Goal: Entertainment & Leisure: Consume media (video, audio)

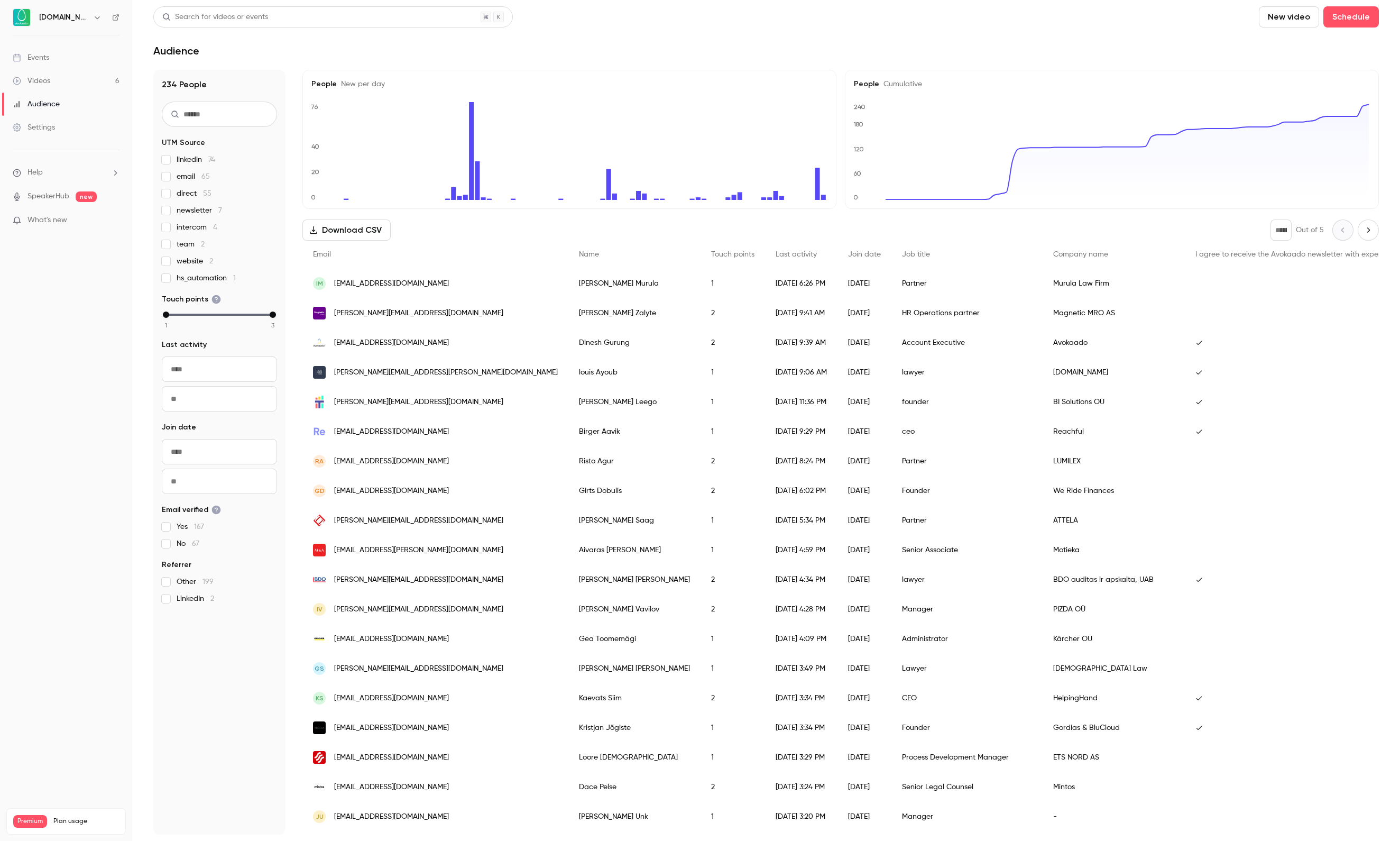
click at [81, 84] on link "Videos 6" at bounding box center [66, 80] width 132 height 23
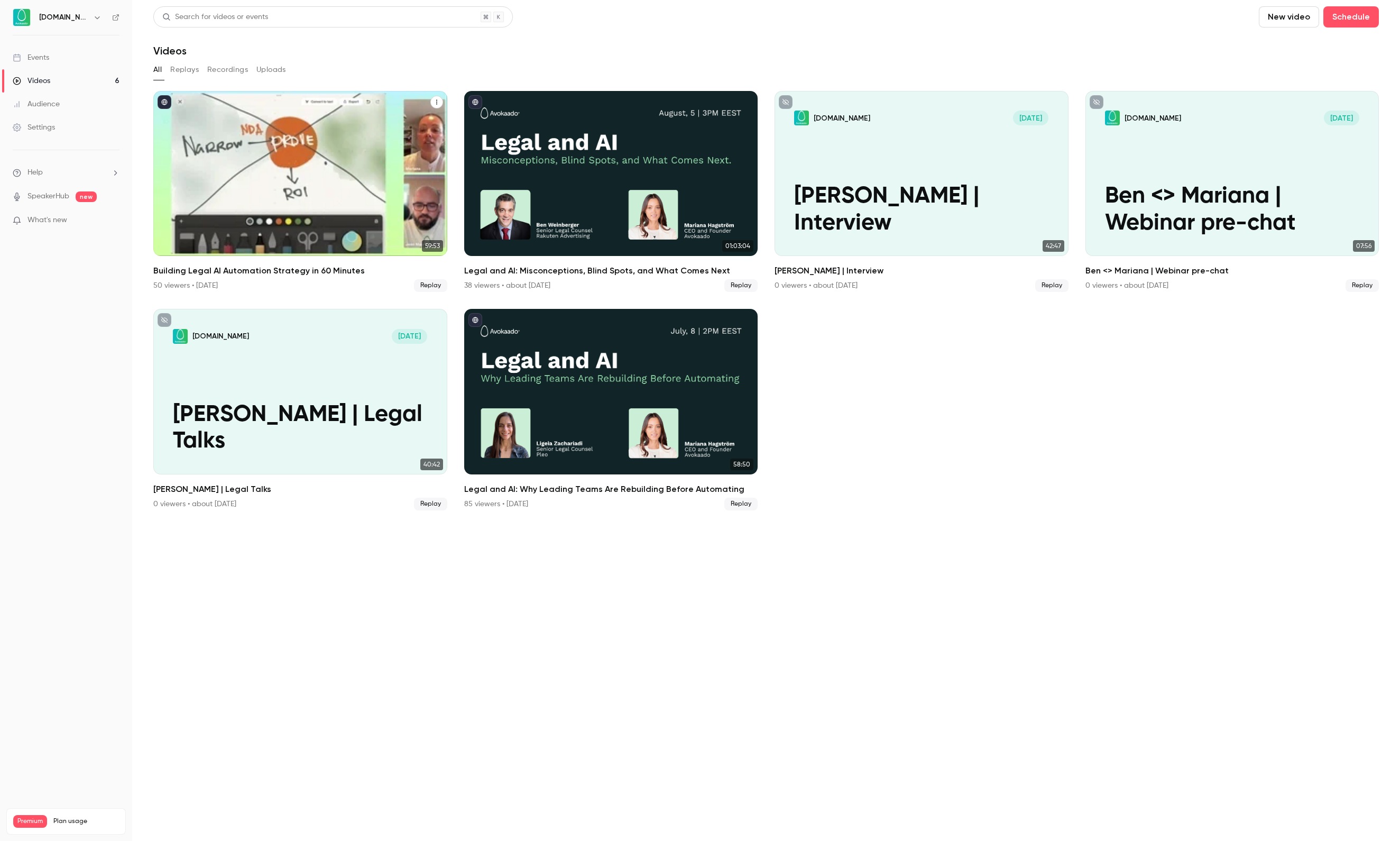
click at [305, 228] on div "Building Legal AI Automation Strategy in 60 Minutes" at bounding box center [300, 173] width 294 height 165
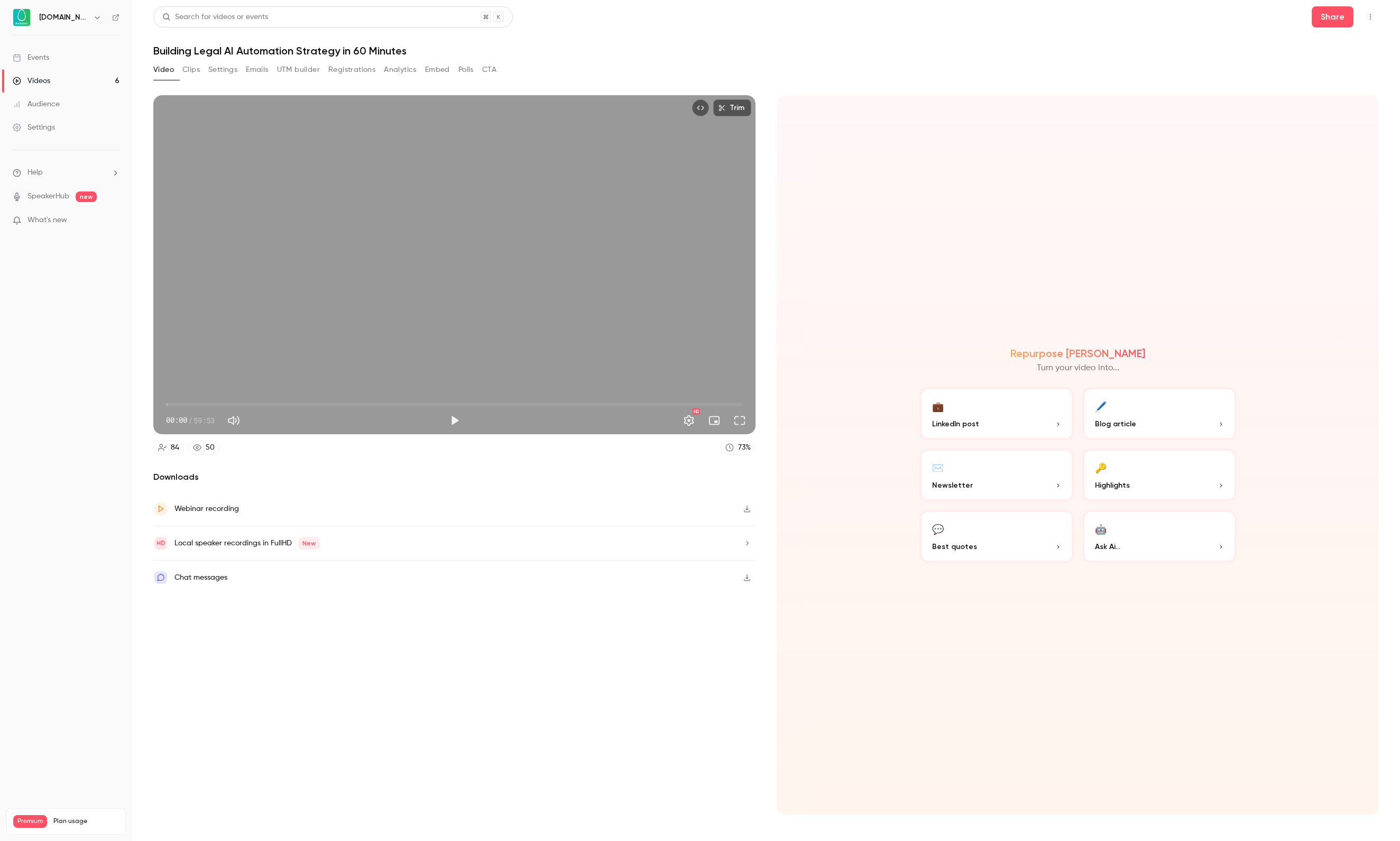
click at [454, 421] on button "Play" at bounding box center [455, 420] width 22 height 22
click at [201, 403] on span "00:01" at bounding box center [454, 405] width 577 height 17
click at [242, 399] on span "03:39" at bounding box center [454, 405] width 577 height 17
click at [560, 403] on span "07:48" at bounding box center [454, 405] width 577 height 17
click at [537, 405] on span "40:54" at bounding box center [454, 405] width 577 height 17
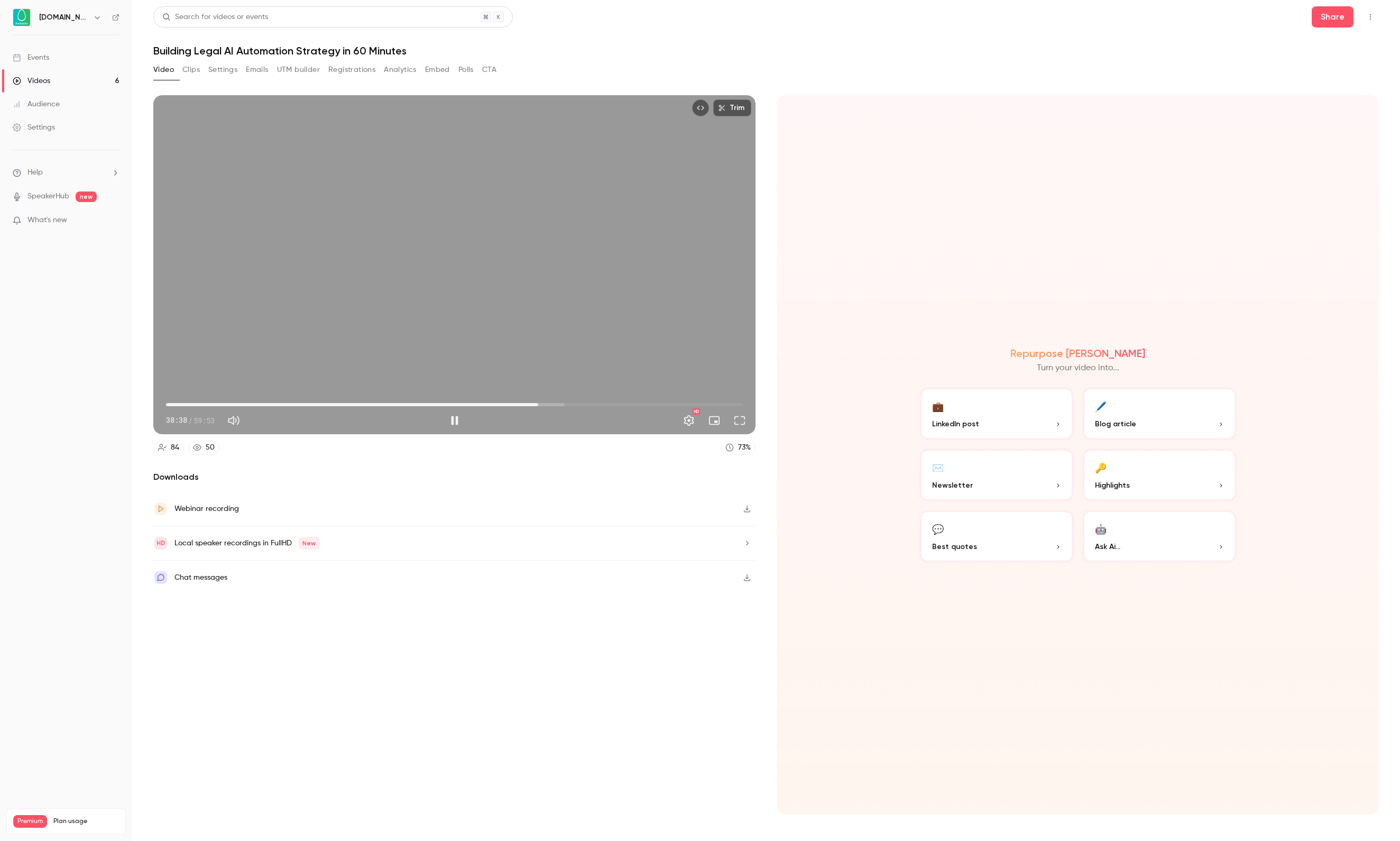
click at [554, 403] on span "38:38" at bounding box center [454, 405] width 577 height 17
click at [567, 404] on span "41:37" at bounding box center [454, 405] width 577 height 17
click at [588, 404] on span "41:38" at bounding box center [454, 405] width 577 height 17
click at [230, 403] on span "06:41" at bounding box center [454, 405] width 577 height 17
click at [263, 404] on span "06:42" at bounding box center [454, 405] width 577 height 17
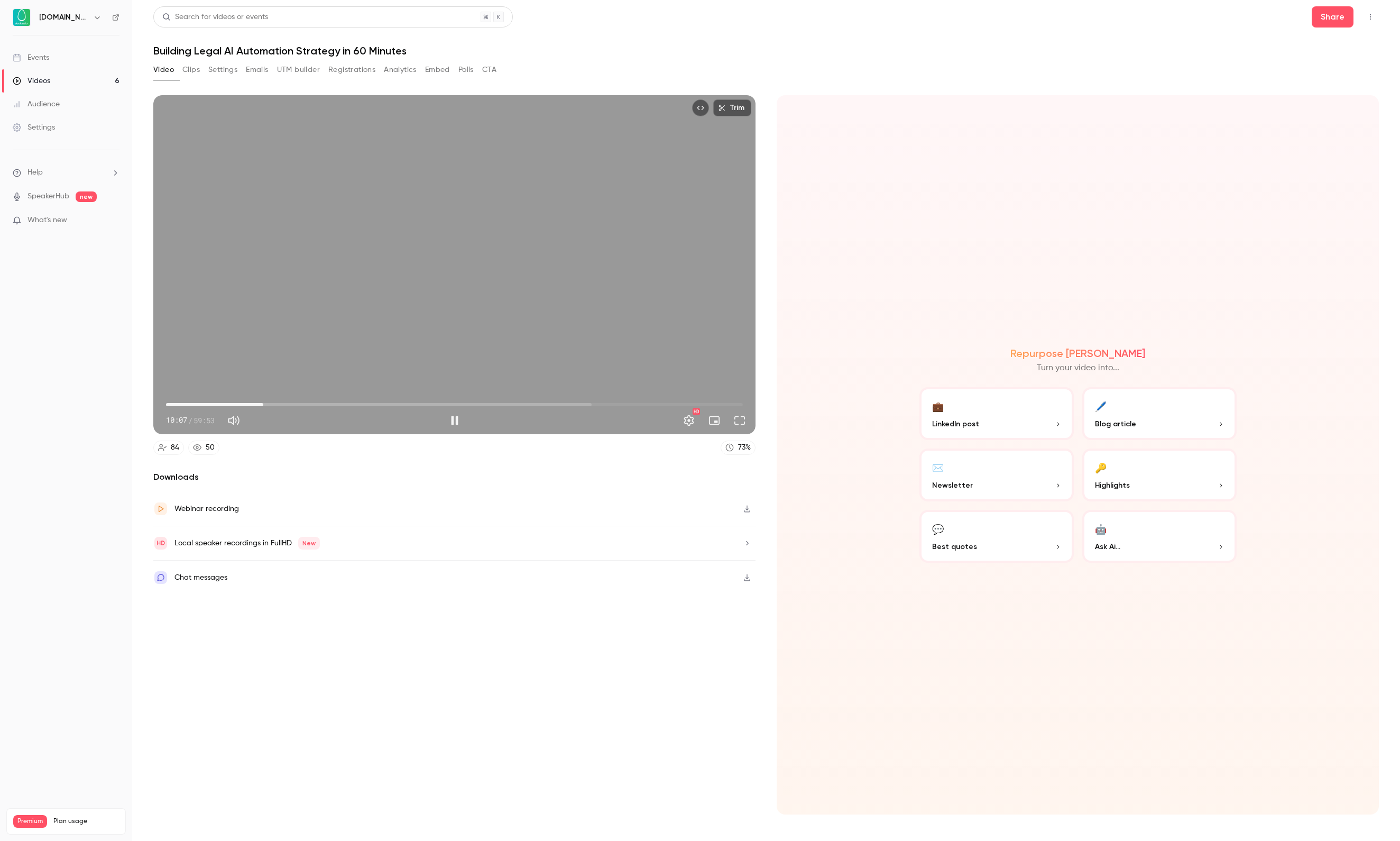
click at [299, 404] on span "10:07" at bounding box center [454, 405] width 577 height 17
click at [278, 399] on span "13:53" at bounding box center [454, 405] width 577 height 17
click at [388, 403] on span "23:03" at bounding box center [454, 405] width 577 height 17
click at [266, 405] on span "10:19" at bounding box center [454, 405] width 577 height 17
click at [285, 402] on span "10:46" at bounding box center [454, 405] width 577 height 17
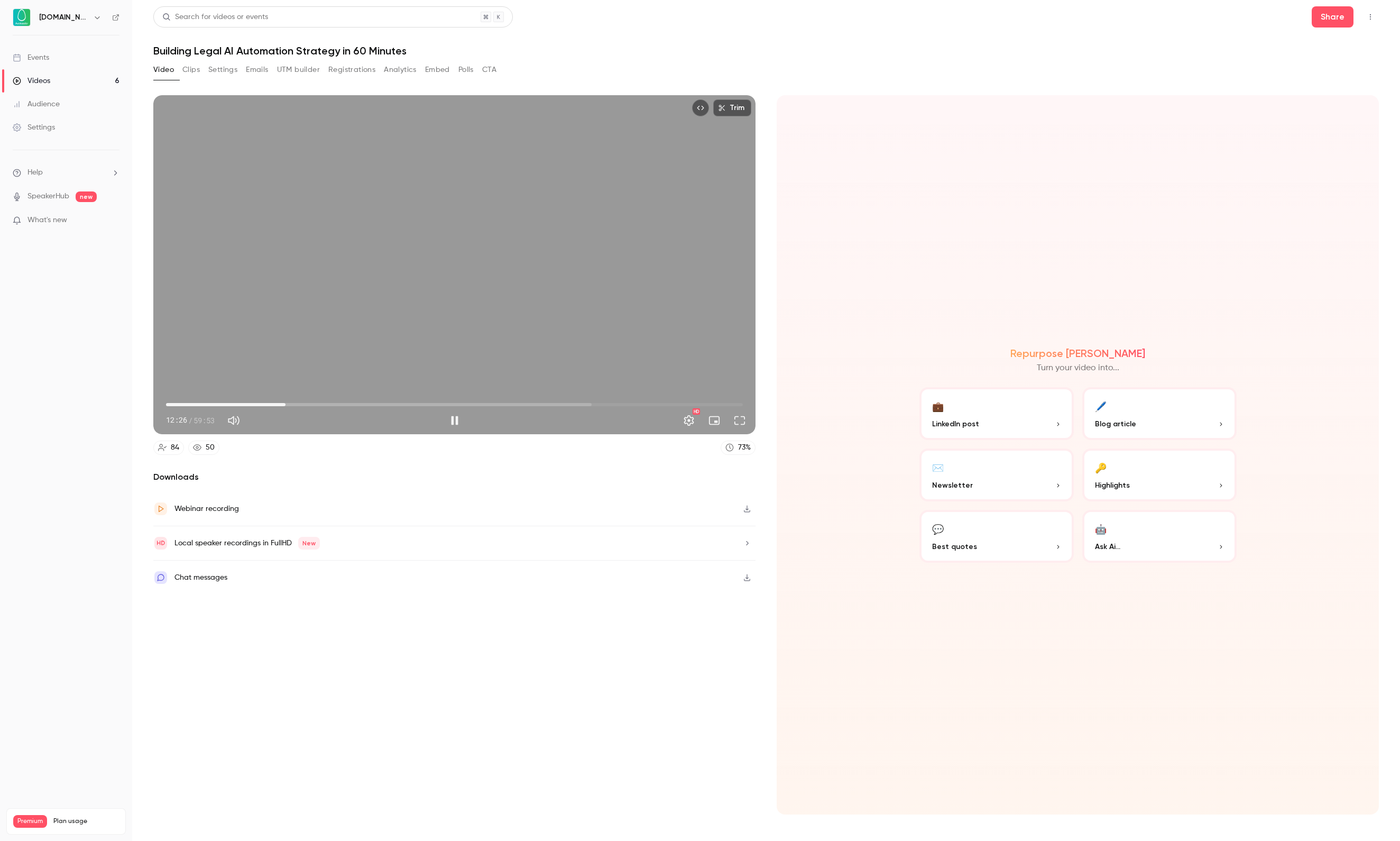
click at [450, 419] on button "Pause" at bounding box center [455, 420] width 22 height 22
click at [455, 419] on button "Play" at bounding box center [455, 420] width 22 height 22
click at [312, 397] on span "12:26" at bounding box center [454, 405] width 577 height 17
click at [457, 420] on button "Pause" at bounding box center [455, 420] width 22 height 22
click at [460, 417] on button "Play" at bounding box center [455, 420] width 22 height 22
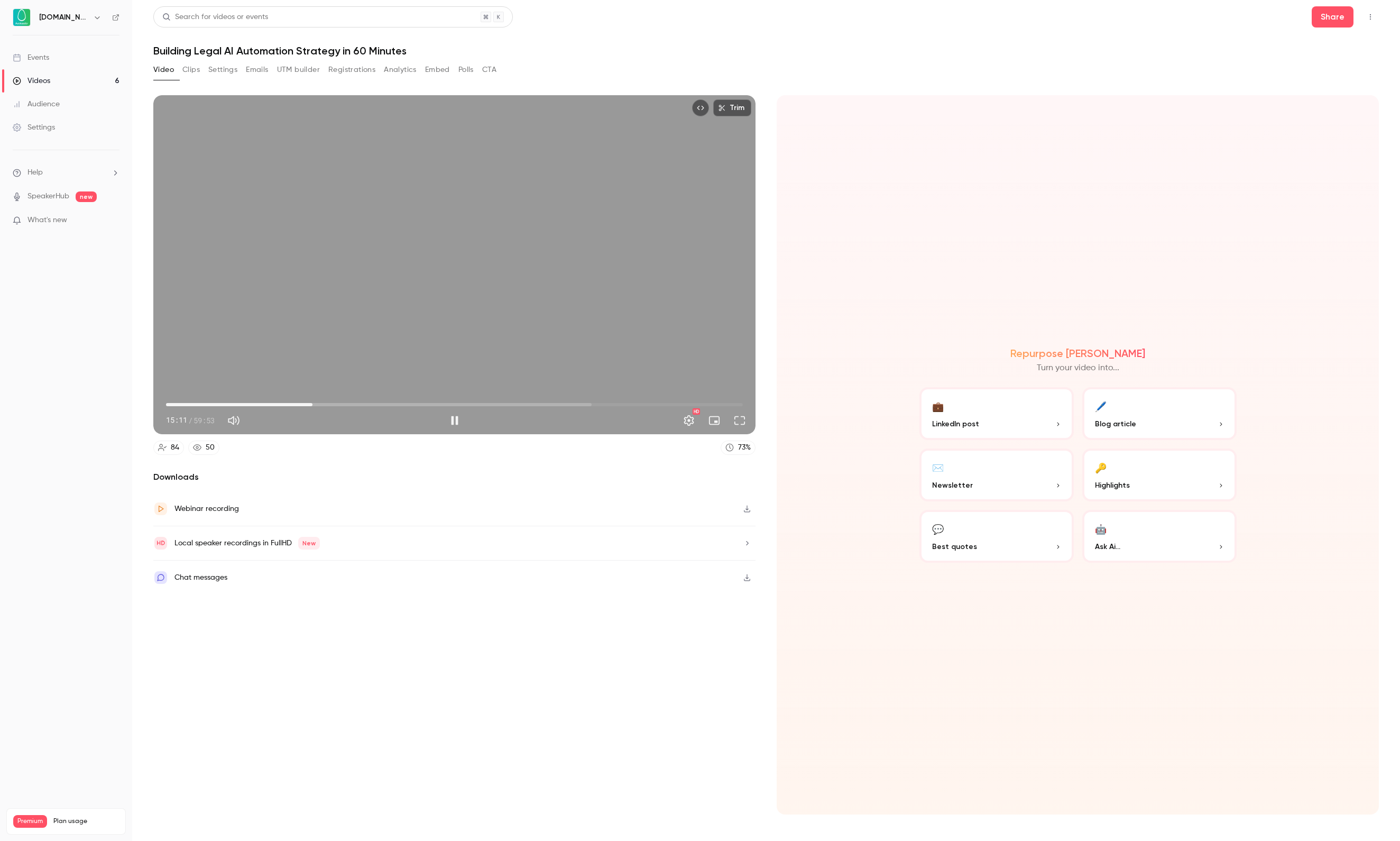
click at [353, 399] on span "15:11" at bounding box center [454, 405] width 577 height 17
click at [382, 402] on span "19:26" at bounding box center [454, 405] width 577 height 17
click at [398, 401] on span "24:02" at bounding box center [454, 405] width 577 height 17
click at [413, 399] on span "25:41" at bounding box center [454, 405] width 577 height 17
click at [434, 403] on span "25:45" at bounding box center [454, 405] width 577 height 17
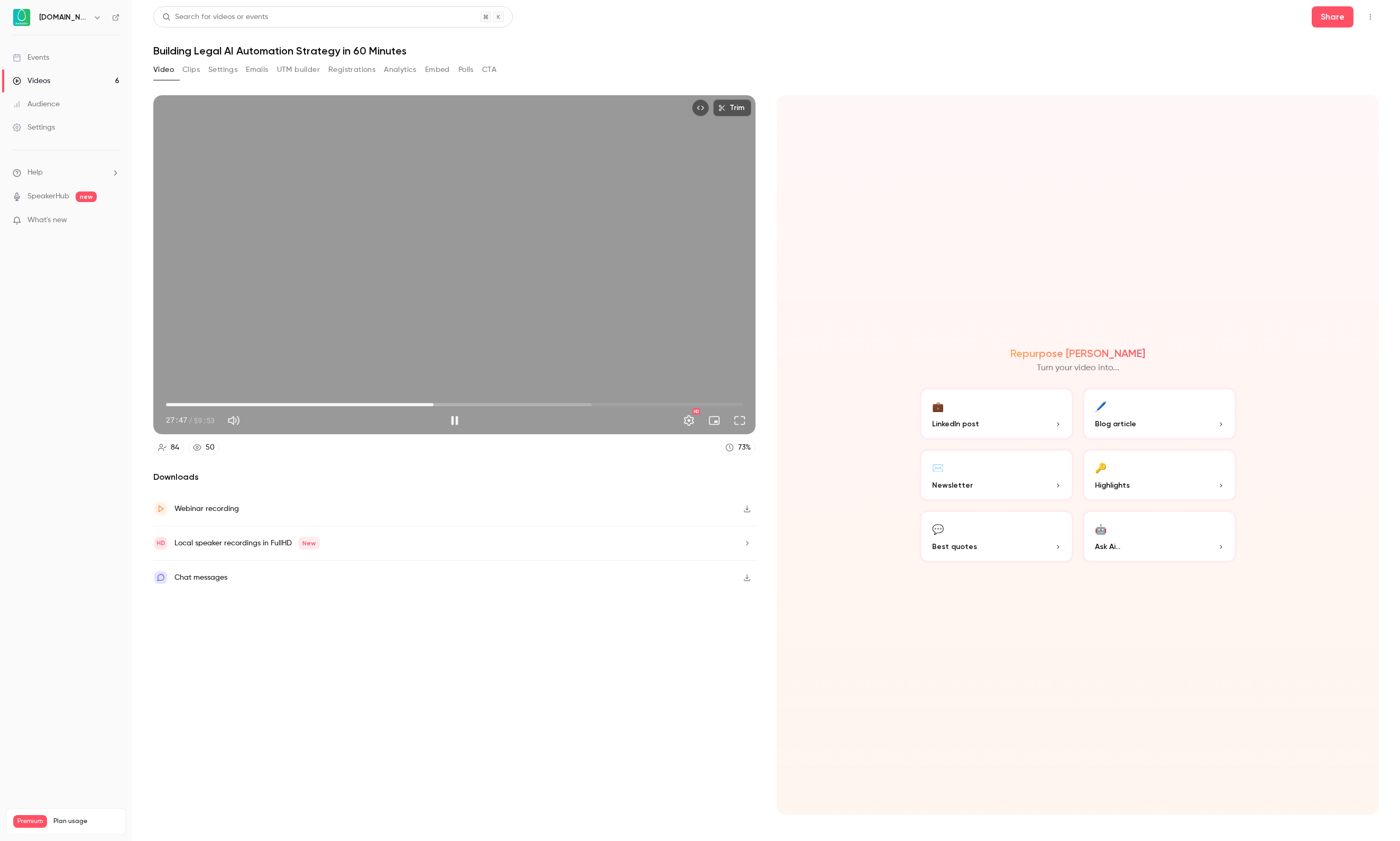
click at [454, 403] on span "27:47" at bounding box center [454, 405] width 577 height 17
click at [509, 396] on div "29:52 29:52 / 59:53 HD" at bounding box center [455, 411] width 602 height 44
click at [510, 403] on span "29:53" at bounding box center [454, 405] width 577 height 17
click at [551, 402] on span "35:41" at bounding box center [454, 405] width 577 height 17
click at [574, 407] on span "39:59" at bounding box center [454, 405] width 577 height 17
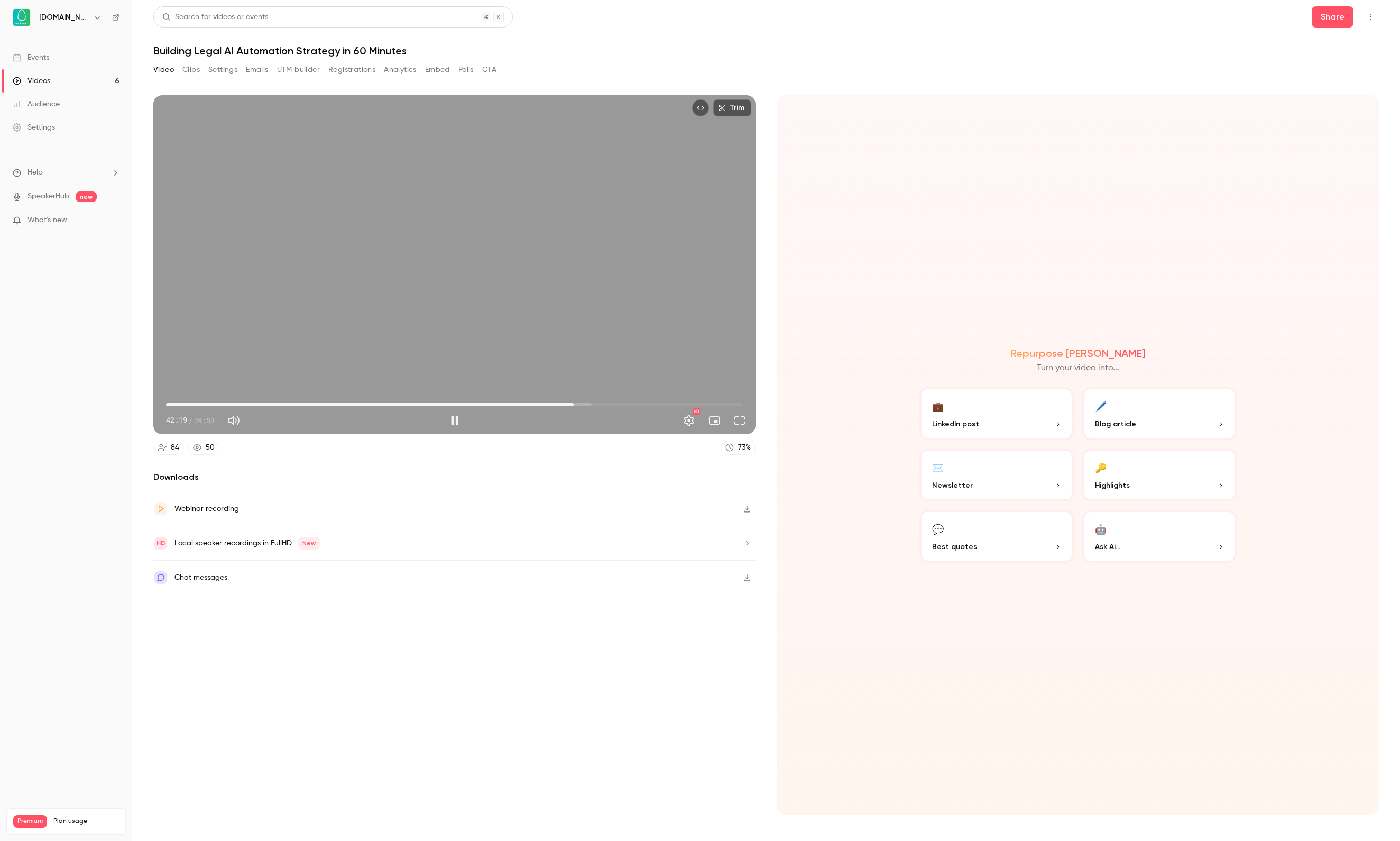
click at [455, 421] on button "Pause" at bounding box center [455, 420] width 22 height 22
click at [459, 422] on button "Play" at bounding box center [455, 420] width 22 height 22
click at [590, 402] on span "42:19" at bounding box center [454, 405] width 577 height 17
click at [625, 398] on span "44:04" at bounding box center [454, 405] width 577 height 17
click at [650, 403] on span "50:10" at bounding box center [454, 405] width 577 height 17
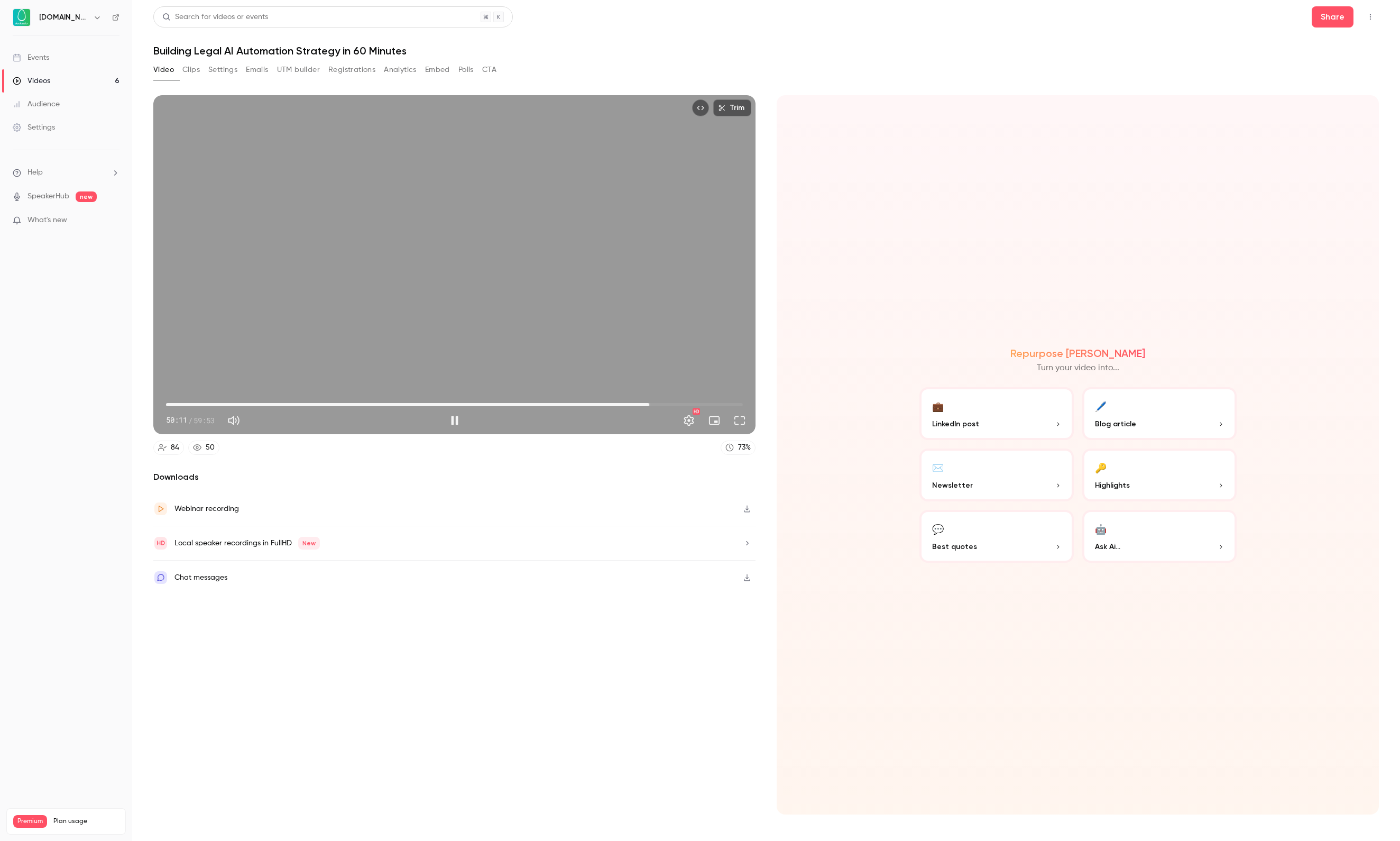
click at [637, 403] on span "50:11" at bounding box center [454, 405] width 577 height 17
click at [666, 403] on span "48:59" at bounding box center [454, 405] width 577 height 17
click at [689, 398] on span "52:00" at bounding box center [454, 405] width 577 height 17
type input "****"
click at [553, 226] on div "Trim 54:42 54:42 / 59:53 HD" at bounding box center [455, 264] width 602 height 339
